Goal: Information Seeking & Learning: Check status

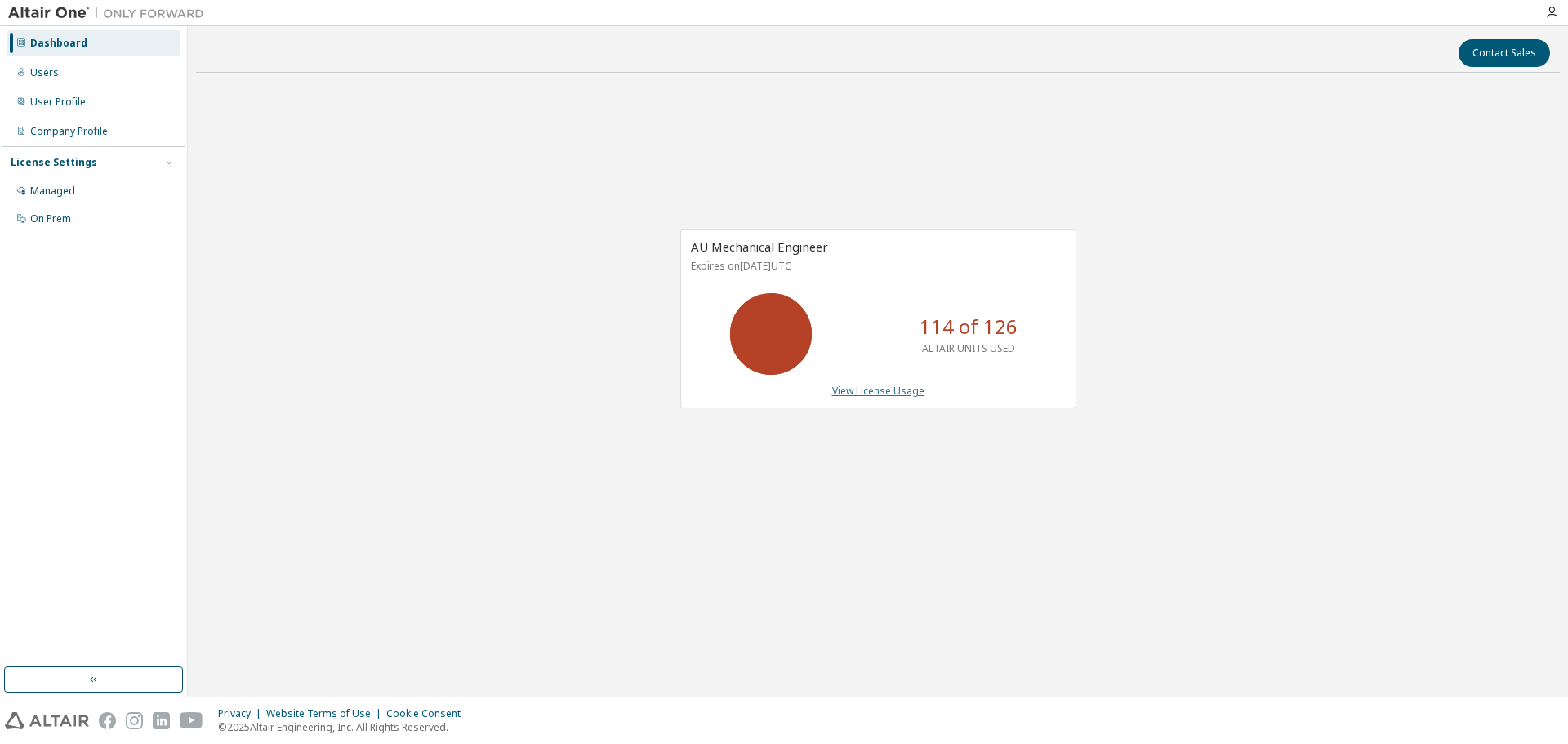
click at [893, 385] on link "View License Usage" at bounding box center [878, 390] width 92 height 14
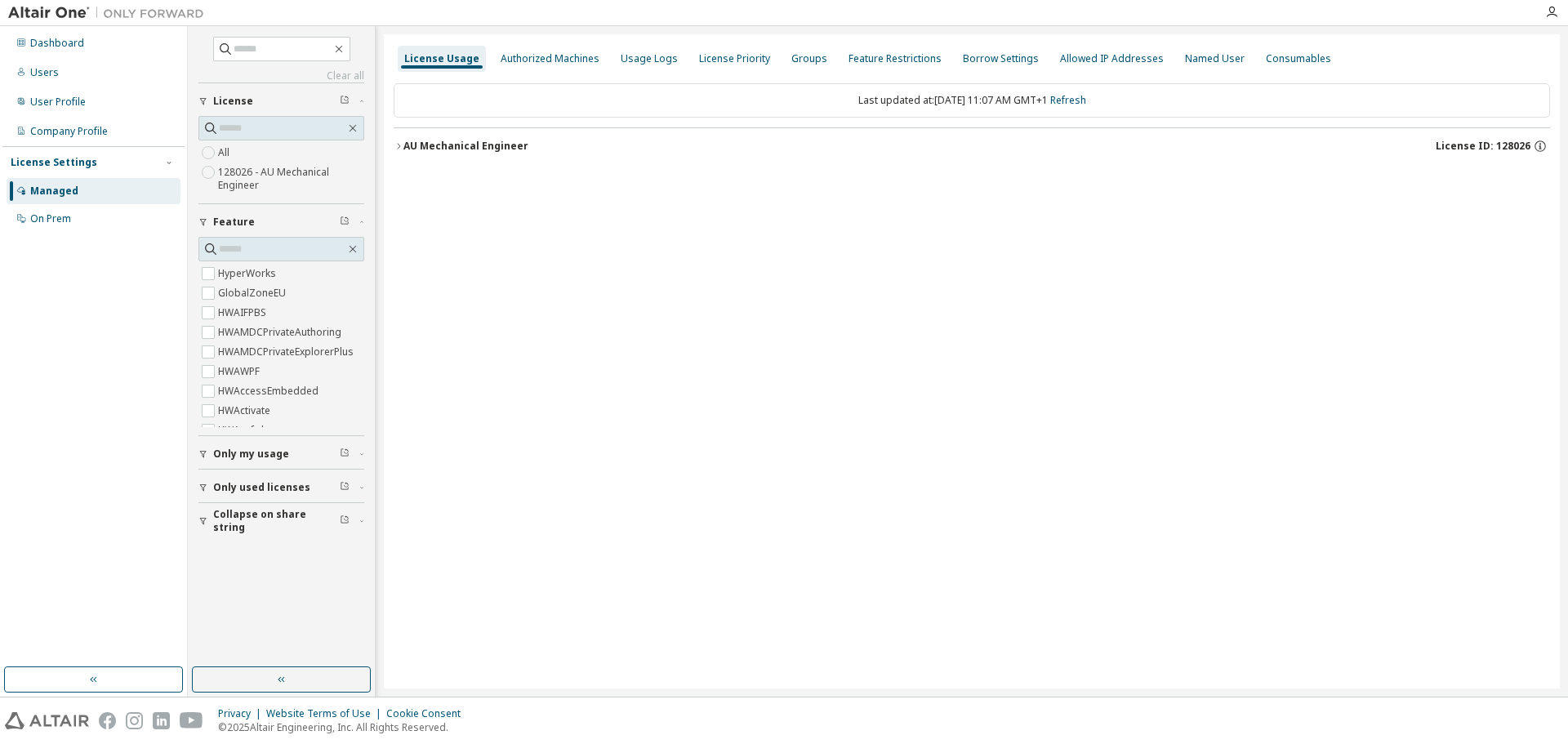
click at [395, 145] on icon "button" at bounding box center [398, 146] width 10 height 10
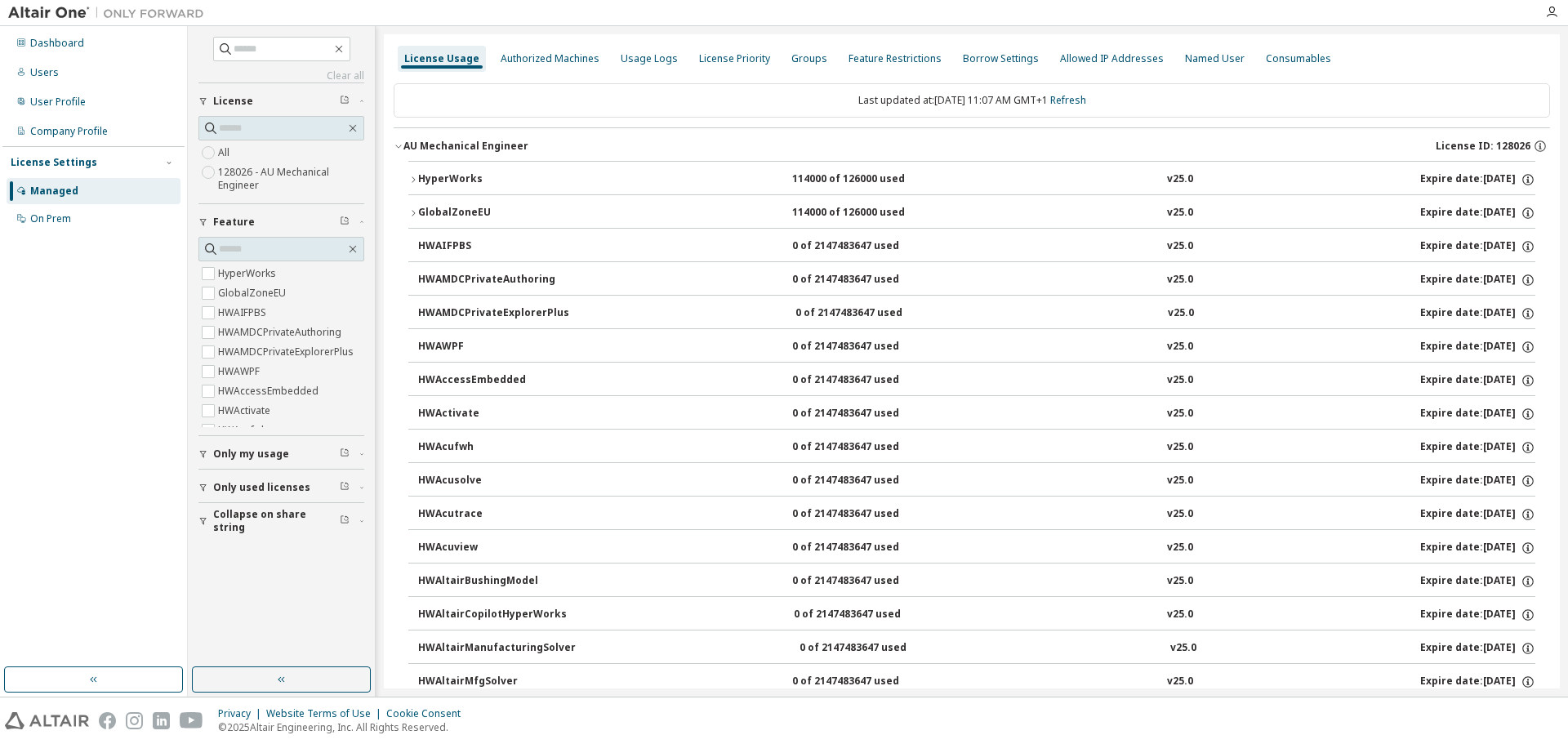
click at [415, 178] on icon "button" at bounding box center [413, 179] width 10 height 10
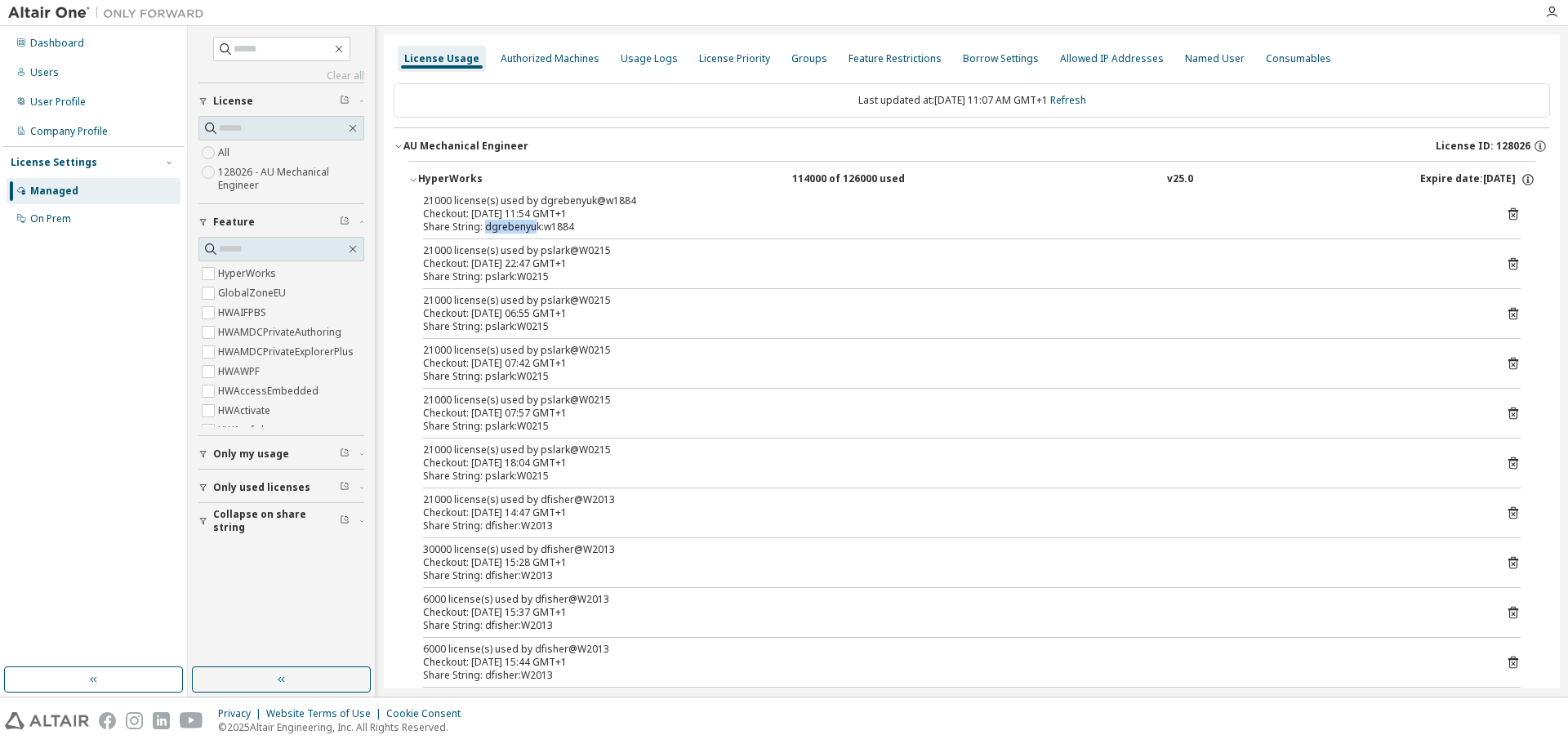
drag, startPoint x: 484, startPoint y: 229, endPoint x: 537, endPoint y: 228, distance: 53.0
click at [537, 228] on div "Share String: dgrebenyuk:w1884" at bounding box center [952, 226] width 1058 height 13
drag, startPoint x: 489, startPoint y: 271, endPoint x: 504, endPoint y: 354, distance: 84.3
click at [546, 274] on div "Share String: pslark:W0215" at bounding box center [952, 277] width 1058 height 13
drag, startPoint x: 488, startPoint y: 344, endPoint x: 544, endPoint y: 384, distance: 68.8
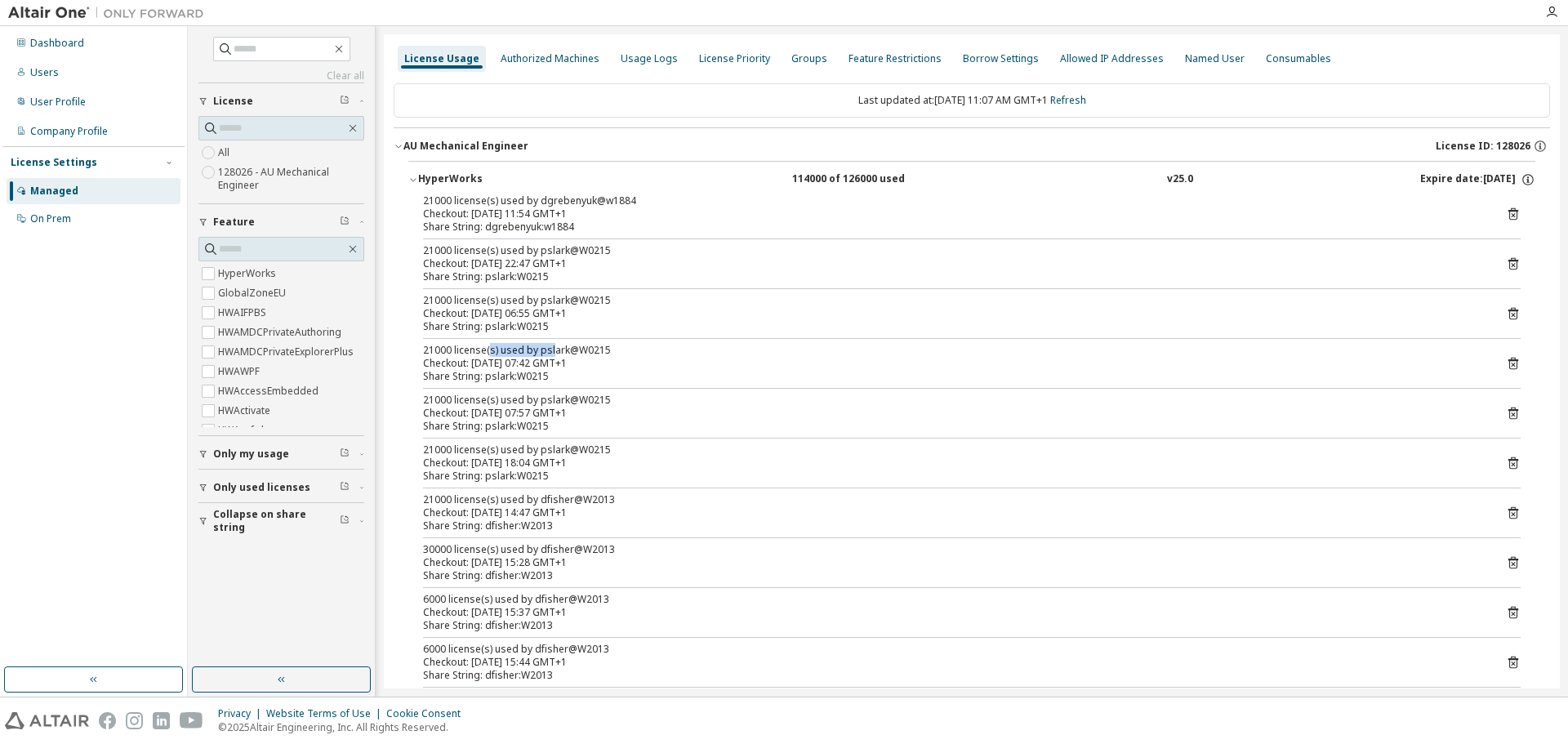
click at [552, 354] on div "21000 license(s) used by pslark@W0215" at bounding box center [952, 350] width 1058 height 13
click at [475, 388] on div at bounding box center [972, 388] width 1098 height 1
drag, startPoint x: 484, startPoint y: 427, endPoint x: 506, endPoint y: 427, distance: 22.0
click at [506, 427] on div "Share String: pslark:W0215" at bounding box center [952, 426] width 1058 height 13
drag, startPoint x: 477, startPoint y: 373, endPoint x: 534, endPoint y: 386, distance: 58.5
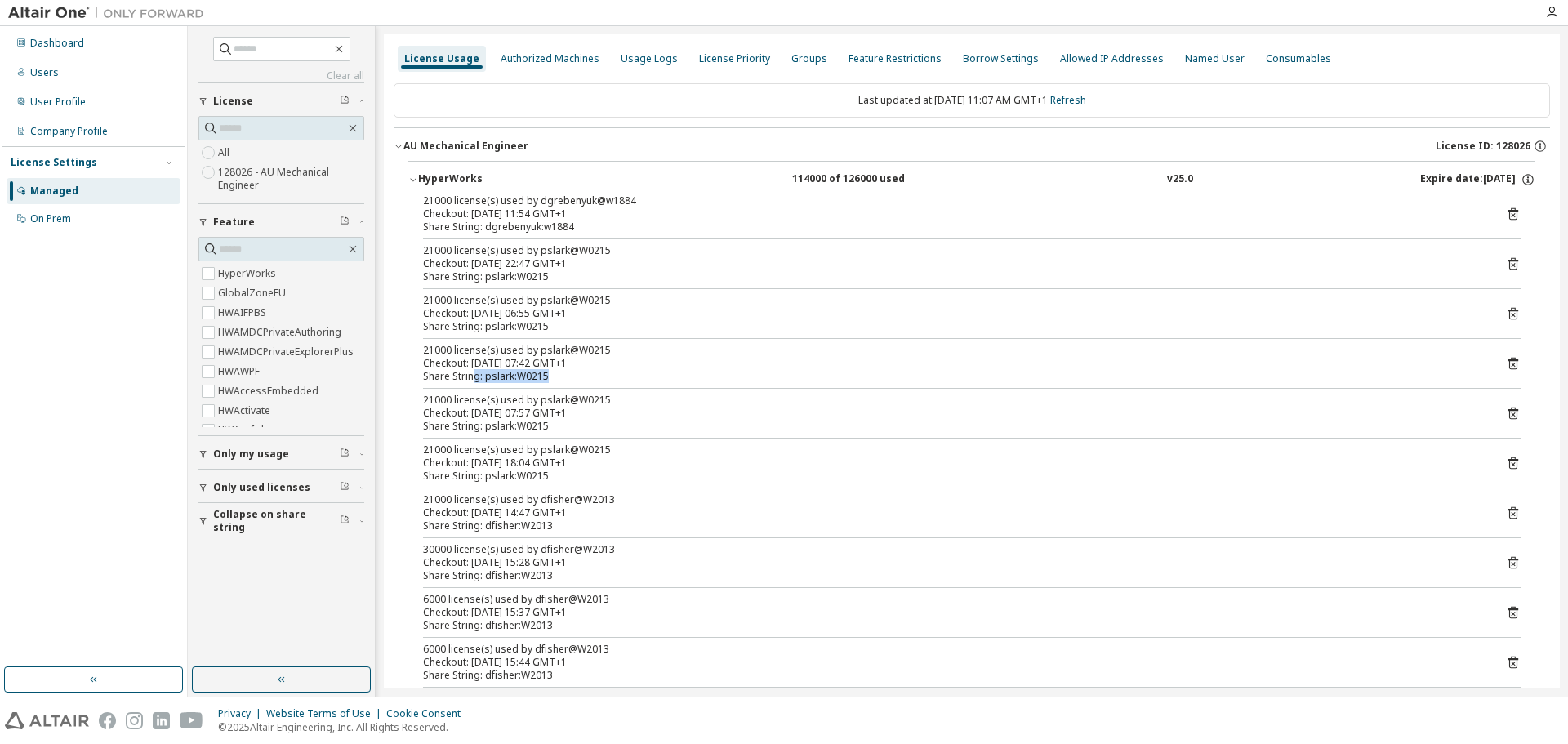
click at [534, 386] on div "21000 license(s) used by dgrebenyuk@w1884 Checkout: [DATE] 11:54 GMT+1 Share St…" at bounding box center [972, 491] width 1127 height 593
drag, startPoint x: 420, startPoint y: 353, endPoint x: 447, endPoint y: 405, distance: 58.6
click at [483, 352] on div "21000 license(s) used by dgrebenyuk@w1884 Checkout: [DATE] 11:54 GMT+1 Share St…" at bounding box center [972, 491] width 1127 height 593
drag, startPoint x: 427, startPoint y: 398, endPoint x: 487, endPoint y: 412, distance: 61.6
click at [487, 412] on div "21000 license(s) used by pslark@W0215 Checkout: [DATE] 07:57 GMT+1" at bounding box center [952, 406] width 1058 height 26
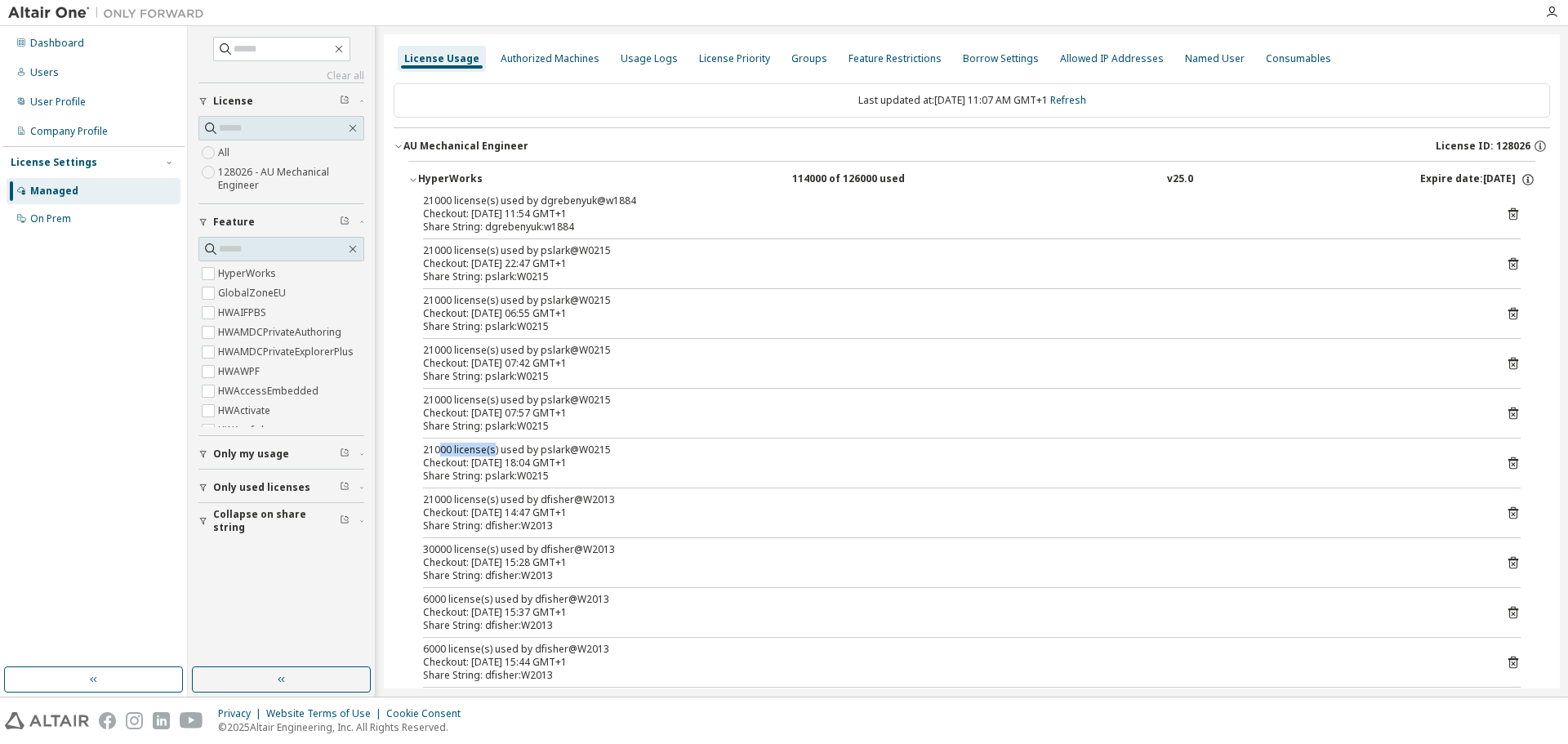
drag, startPoint x: 441, startPoint y: 446, endPoint x: 494, endPoint y: 455, distance: 53.8
click at [494, 455] on div "21000 license(s) used by pslark@W0215" at bounding box center [952, 450] width 1058 height 13
click at [505, 461] on div "Checkout: [DATE] 18:04 GMT+1" at bounding box center [952, 463] width 1058 height 13
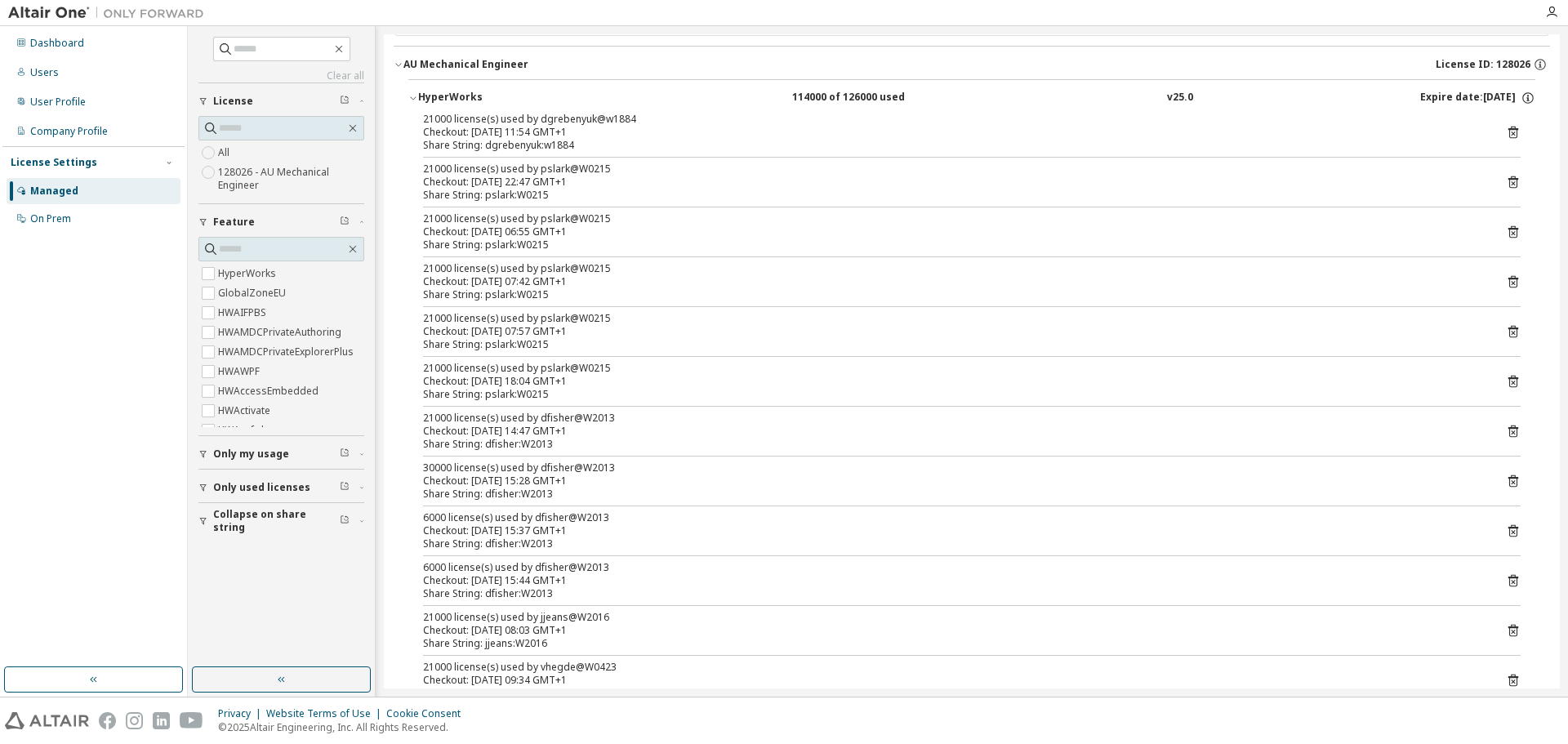
scroll to position [163, 0]
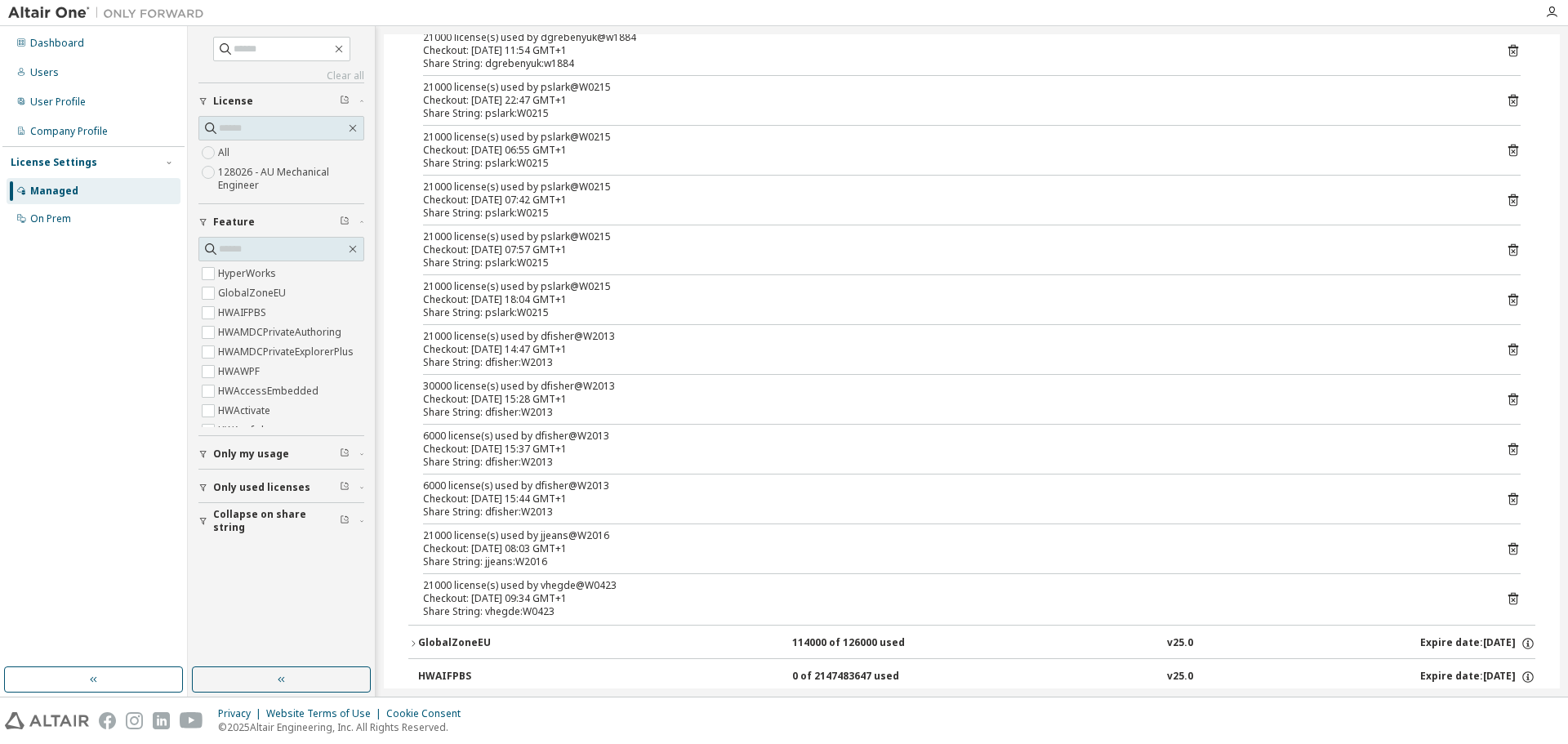
drag, startPoint x: 527, startPoint y: 536, endPoint x: 615, endPoint y: 544, distance: 88.4
click at [615, 544] on div "21000 license(s) used by jjeans@W2016 Checkout: [DATE] 08:03 GMT+1" at bounding box center [952, 542] width 1058 height 26
click at [615, 544] on div "Checkout: [DATE] 08:03 GMT+1" at bounding box center [952, 548] width 1058 height 13
drag, startPoint x: 539, startPoint y: 587, endPoint x: 612, endPoint y: 583, distance: 73.1
click at [612, 583] on div "21000 license(s) used by vhegde@W0423" at bounding box center [952, 585] width 1058 height 13
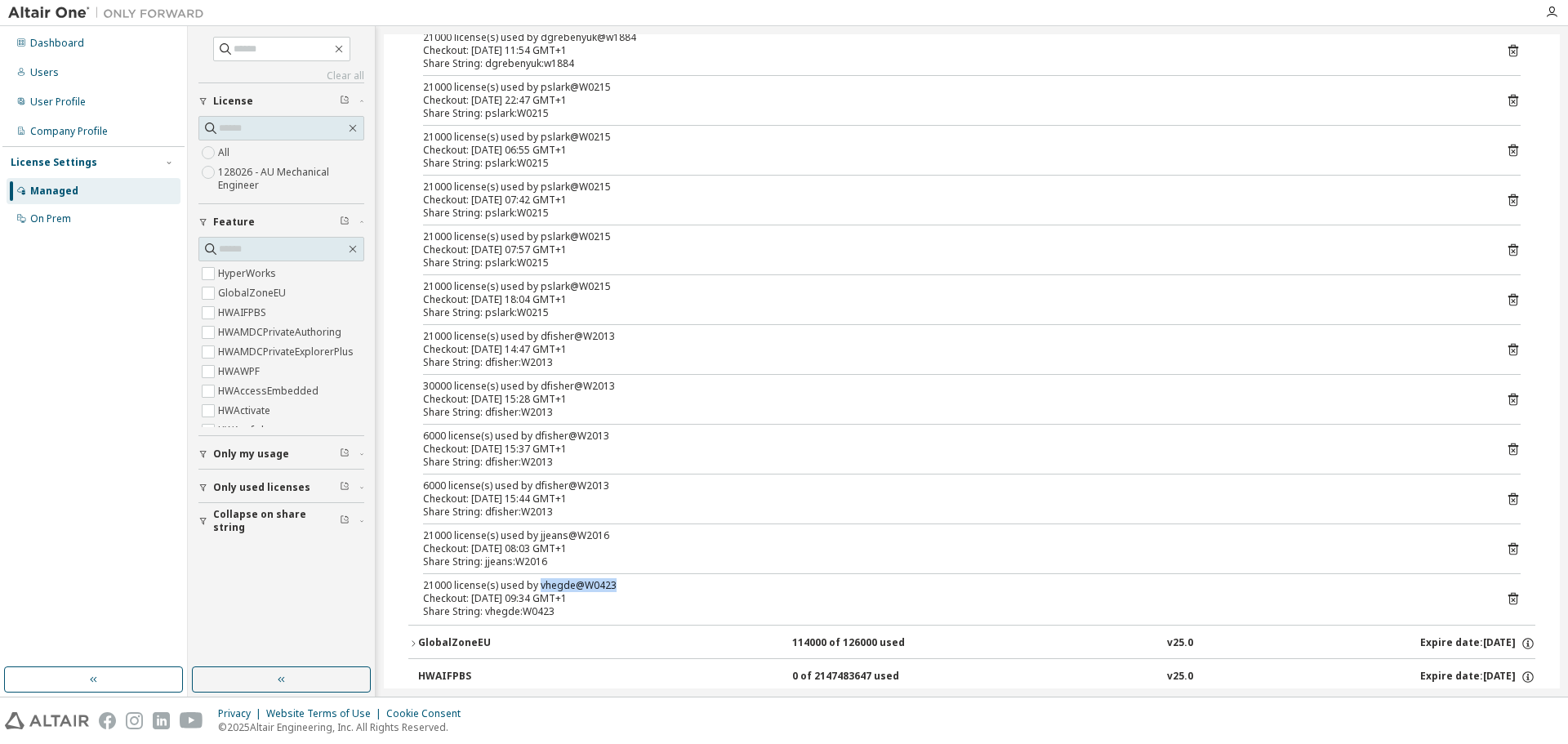
click at [612, 583] on div "21000 license(s) used by vhegde@W0423" at bounding box center [952, 585] width 1058 height 13
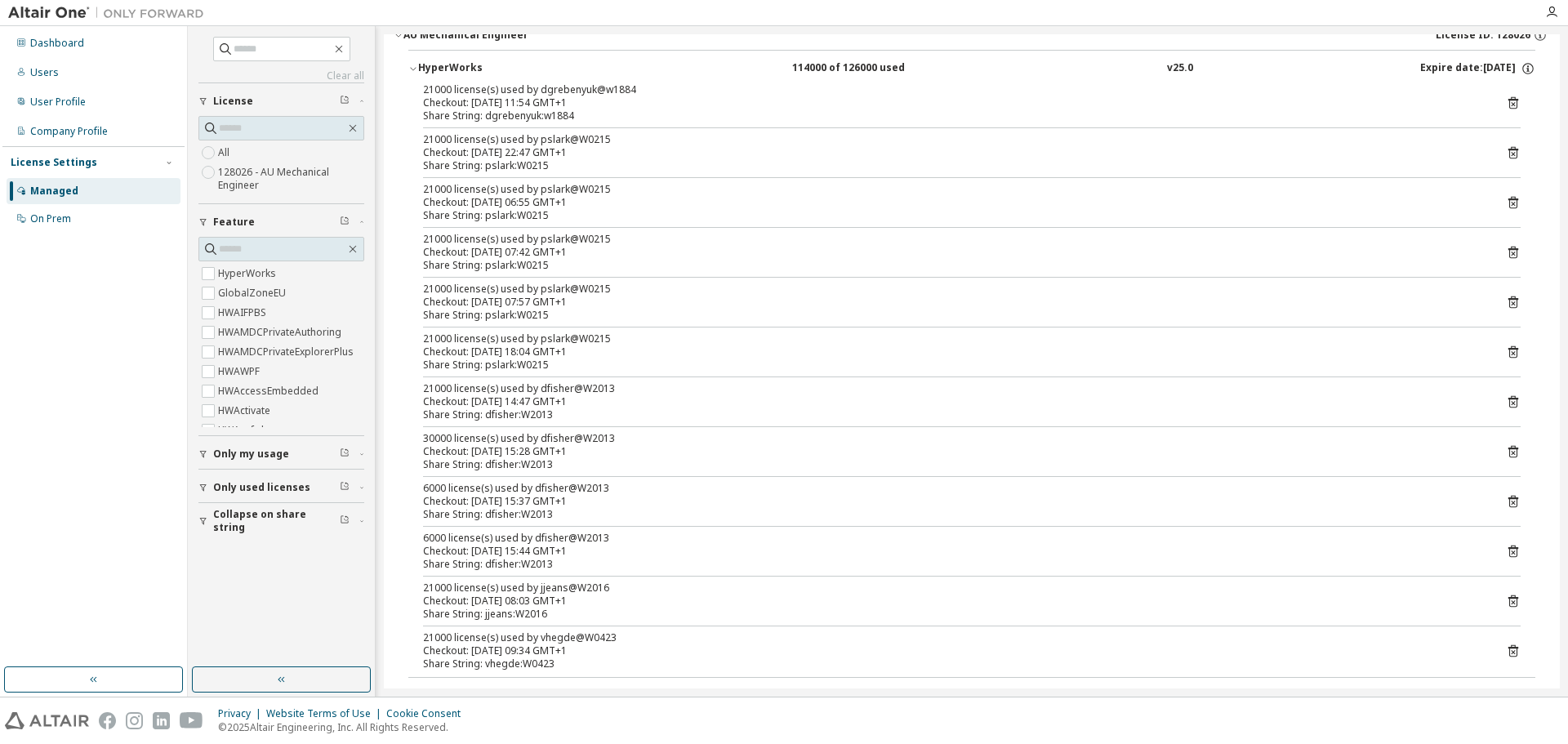
scroll to position [82, 0]
